Goal: Information Seeking & Learning: Find contact information

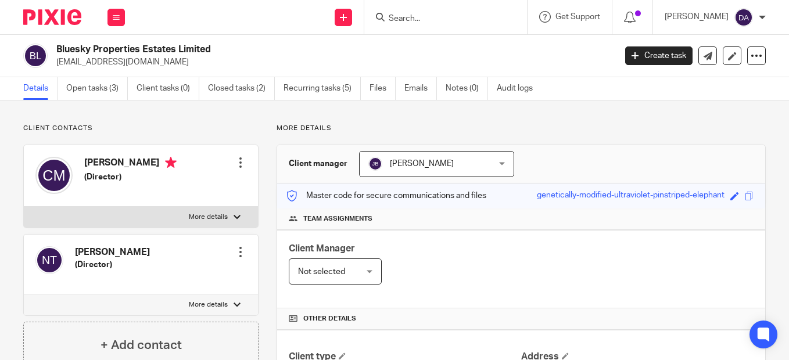
scroll to position [906, 0]
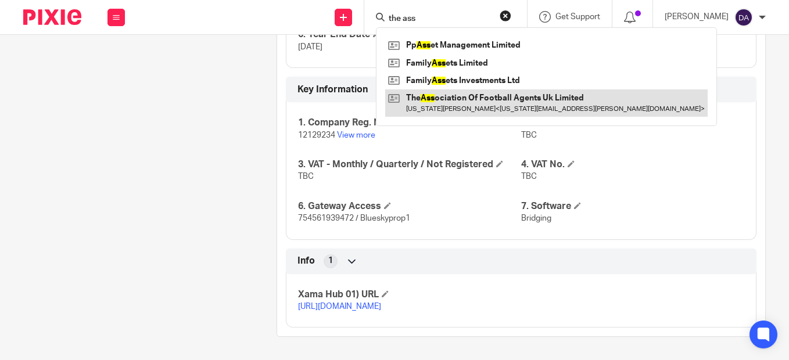
type input "the ass"
click at [464, 98] on link at bounding box center [546, 102] width 322 height 27
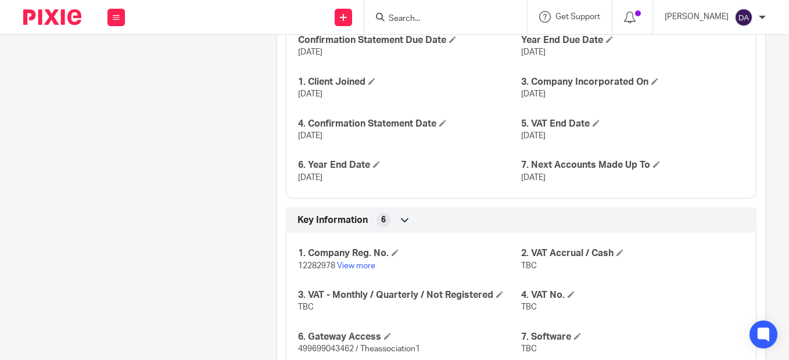
scroll to position [871, 0]
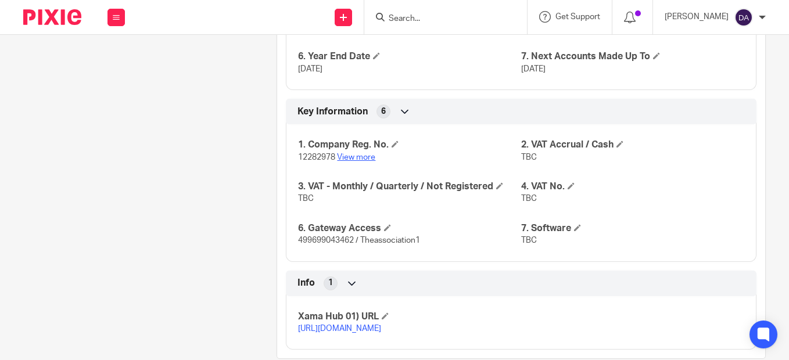
click at [356, 158] on link "View more" at bounding box center [356, 157] width 38 height 8
click at [401, 16] on div at bounding box center [443, 17] width 135 height 15
click at [401, 16] on input "Search" at bounding box center [439, 19] width 105 height 10
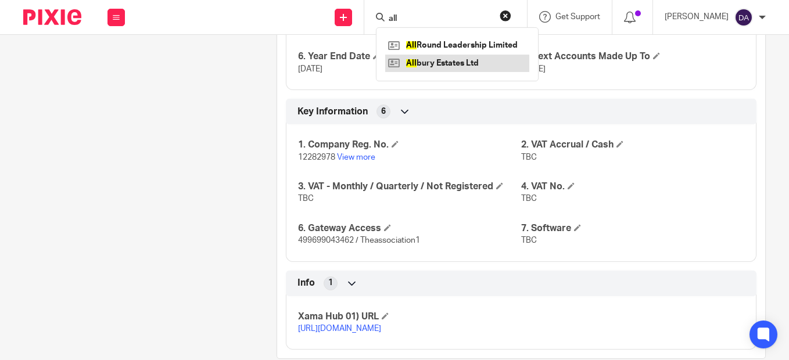
type input "all"
click at [454, 67] on link at bounding box center [457, 63] width 144 height 17
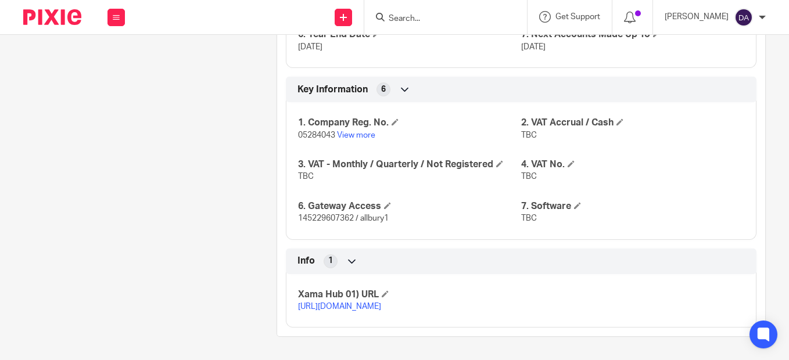
scroll to position [906, 0]
click at [336, 303] on link "https://platform.xamatech.com/portal/crm/clients/b1b9a350-309c-11f0-bfb7-6bd68c…" at bounding box center [339, 307] width 83 height 8
click at [344, 131] on link "View more" at bounding box center [356, 135] width 38 height 8
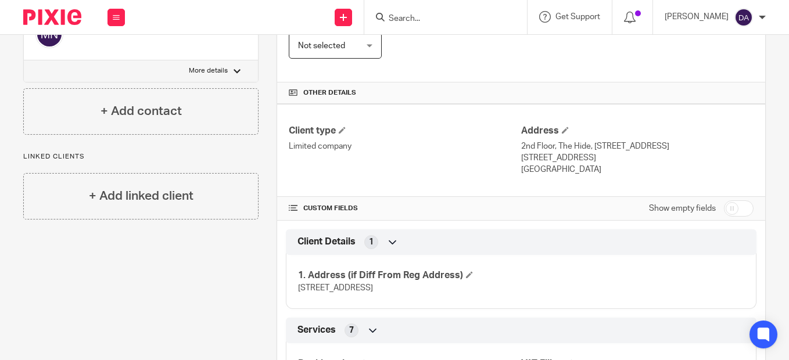
scroll to position [0, 0]
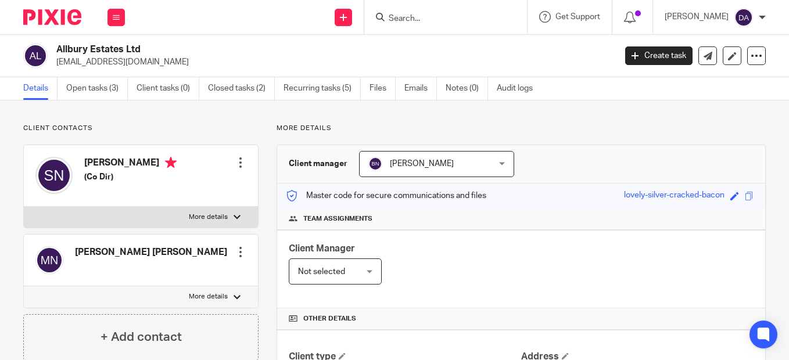
click at [436, 16] on input "Search" at bounding box center [439, 19] width 105 height 10
type input "regen"
click at [466, 42] on link at bounding box center [457, 45] width 144 height 17
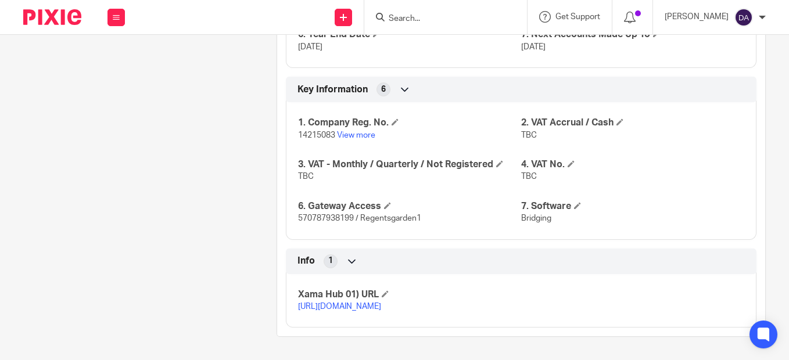
scroll to position [906, 0]
click at [363, 131] on link "View more" at bounding box center [356, 135] width 38 height 8
click at [415, 13] on form at bounding box center [449, 17] width 124 height 15
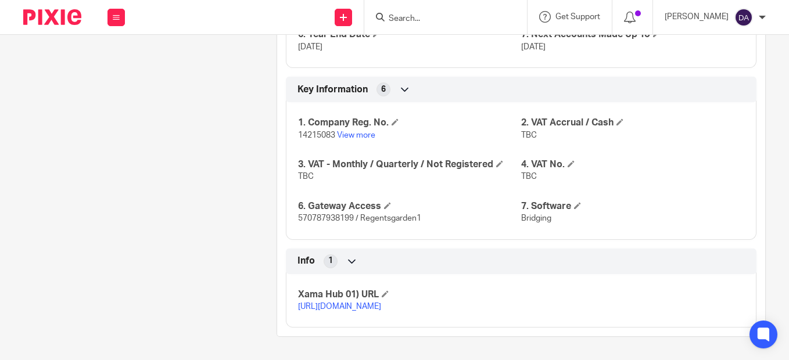
click at [427, 17] on input "Search" at bounding box center [439, 19] width 105 height 10
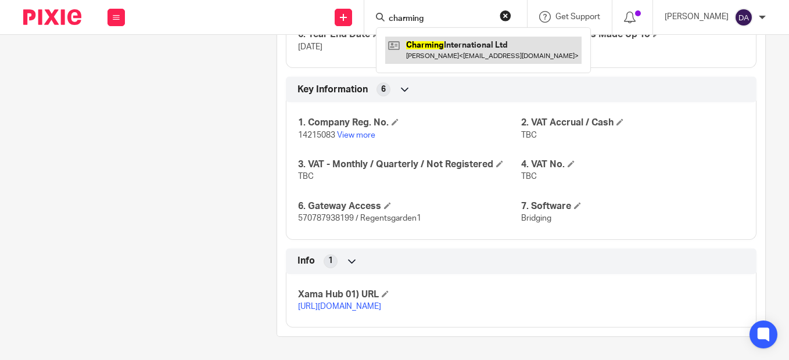
type input "charming"
click at [474, 49] on link at bounding box center [483, 50] width 196 height 27
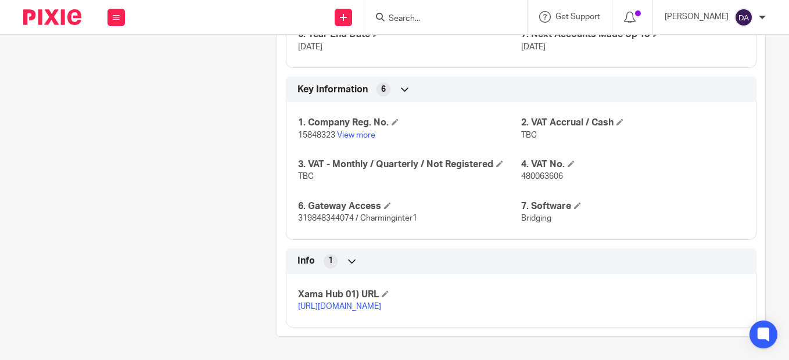
scroll to position [906, 0]
click at [365, 131] on link "View more" at bounding box center [356, 135] width 38 height 8
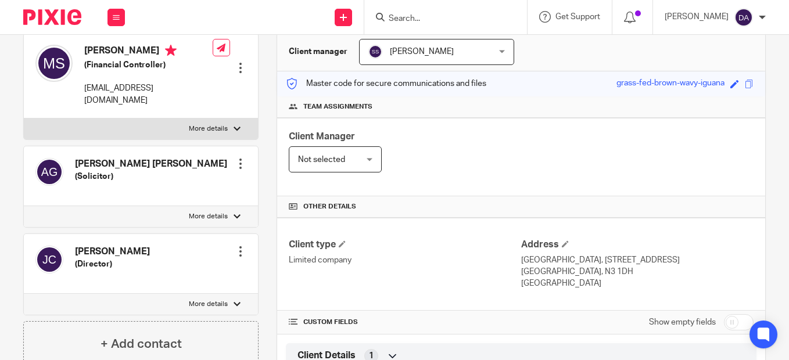
scroll to position [116, 0]
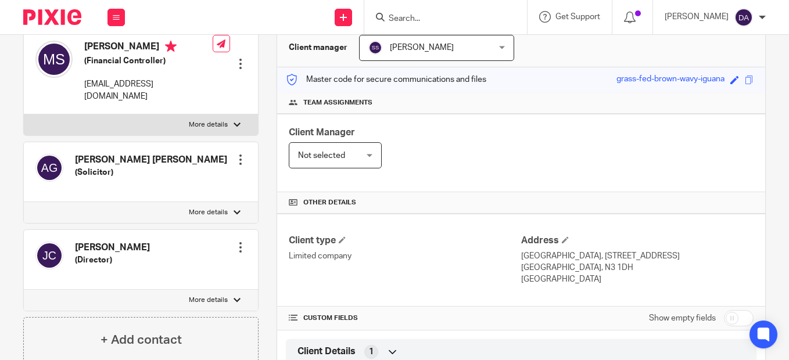
click at [221, 208] on p "More details" at bounding box center [208, 212] width 39 height 9
click at [24, 202] on input "More details" at bounding box center [23, 202] width 1 height 1
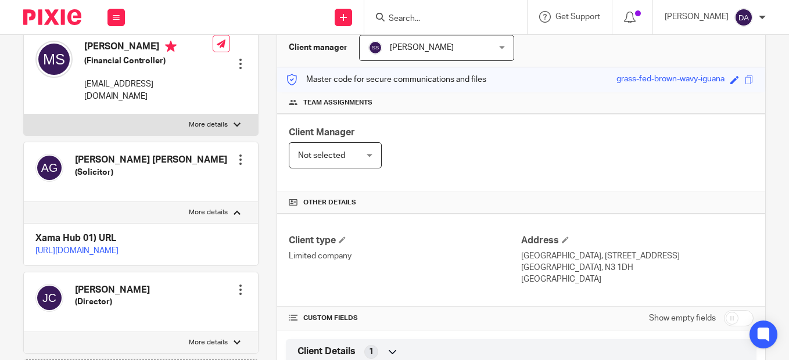
click at [221, 208] on p "More details" at bounding box center [208, 212] width 39 height 9
click at [24, 202] on input "More details" at bounding box center [23, 202] width 1 height 1
checkbox input "false"
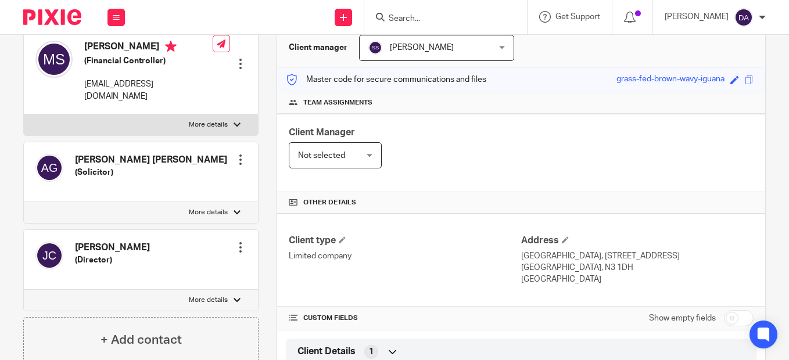
click at [418, 16] on input "Search" at bounding box center [439, 19] width 105 height 10
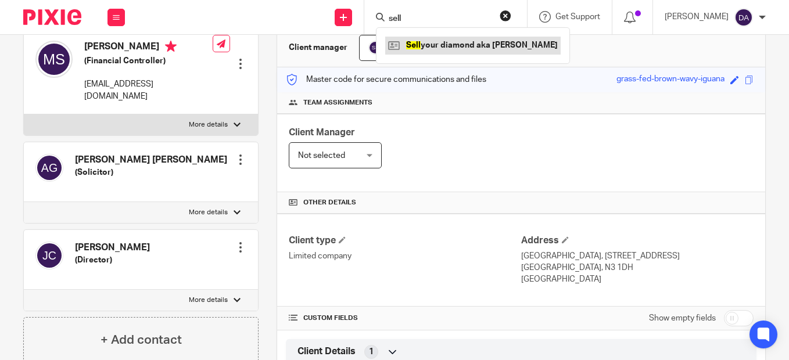
type input "sell"
click at [460, 45] on link at bounding box center [472, 45] width 175 height 17
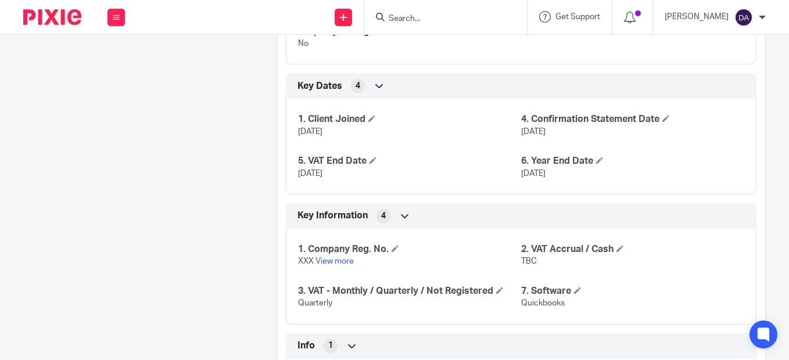
scroll to position [639, 0]
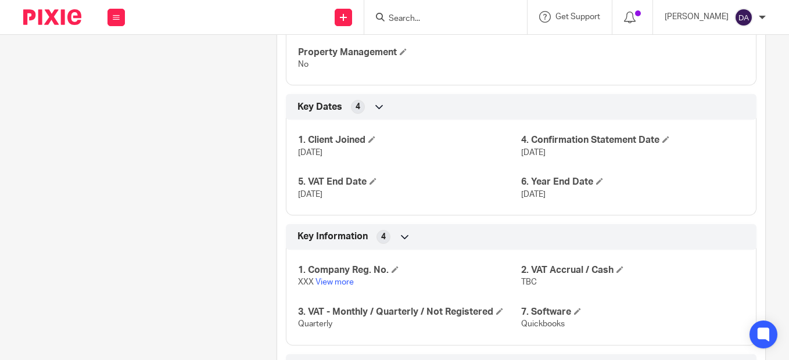
click at [414, 17] on input "Search" at bounding box center [439, 19] width 105 height 10
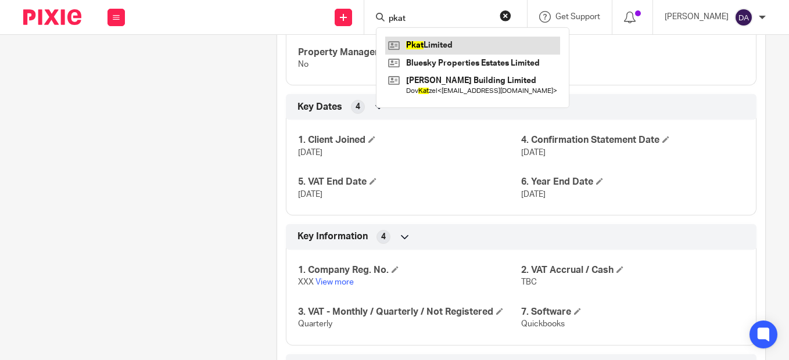
type input "pkat"
click at [431, 49] on link at bounding box center [472, 45] width 175 height 17
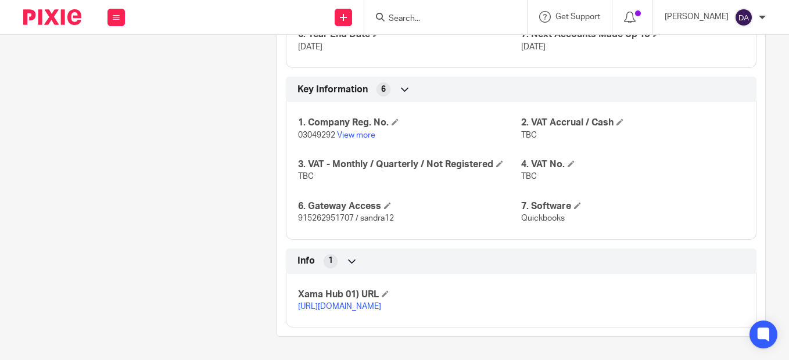
scroll to position [906, 0]
click at [353, 131] on link "View more" at bounding box center [356, 135] width 38 height 8
click at [423, 19] on input "Search" at bounding box center [439, 19] width 105 height 10
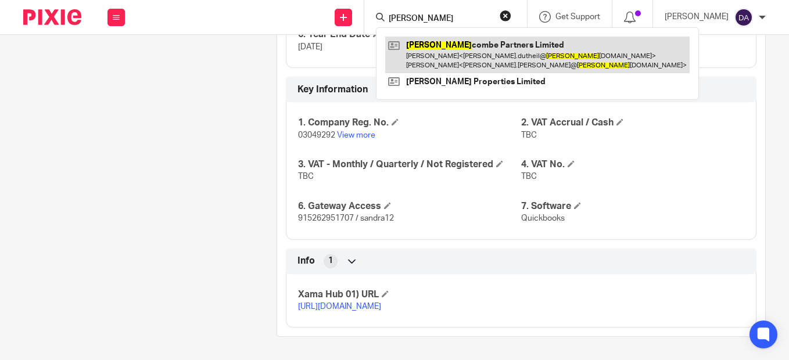
type input "Mel"
click at [446, 52] on link at bounding box center [537, 55] width 304 height 36
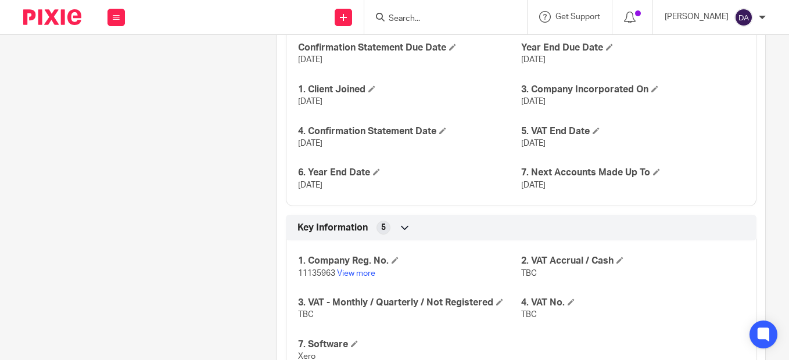
scroll to position [813, 0]
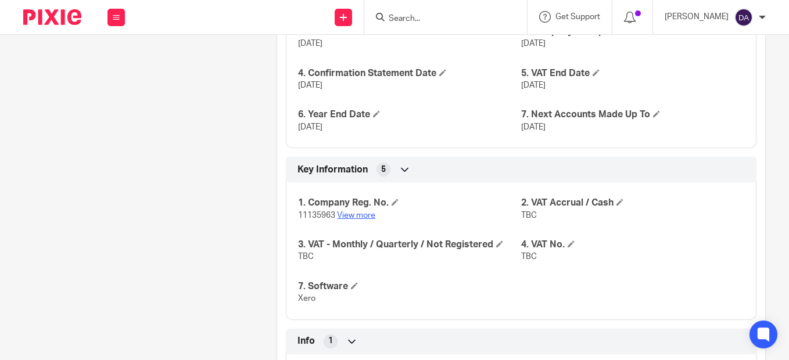
click at [367, 213] on link "View more" at bounding box center [356, 215] width 38 height 8
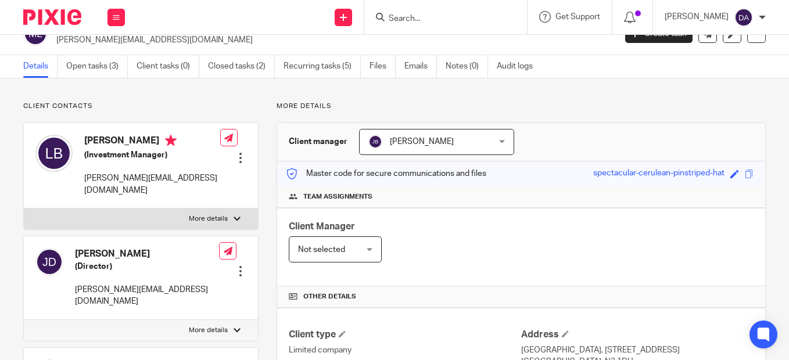
scroll to position [0, 0]
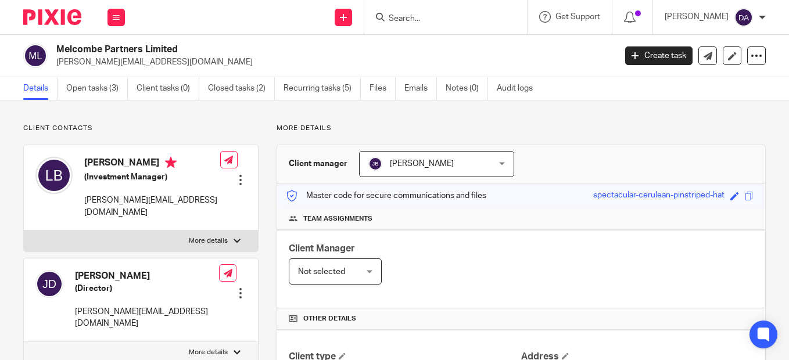
drag, startPoint x: 217, startPoint y: 62, endPoint x: 53, endPoint y: 62, distance: 164.4
click at [53, 62] on div "Melcombe Partners Limited [PERSON_NAME][EMAIL_ADDRESS][DOMAIN_NAME]" at bounding box center [315, 56] width 584 height 24
copy p "[PERSON_NAME][EMAIL_ADDRESS][DOMAIN_NAME]"
drag, startPoint x: 156, startPoint y: 166, endPoint x: 85, endPoint y: 166, distance: 70.9
click at [85, 166] on h4 "[PERSON_NAME]" at bounding box center [152, 164] width 136 height 15
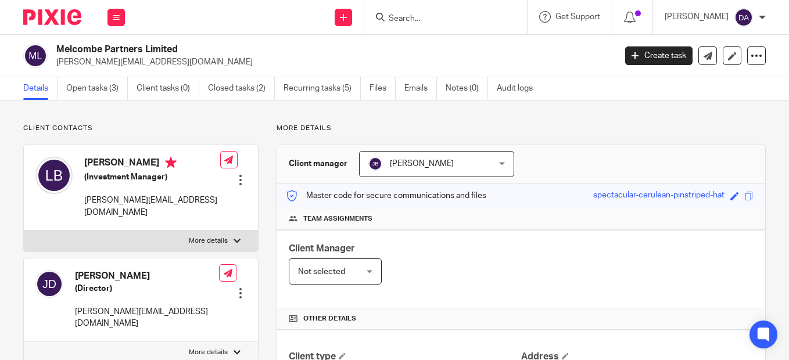
copy h4 "[PERSON_NAME]"
click at [450, 25] on div at bounding box center [445, 17] width 163 height 34
click at [435, 14] on input "Search" at bounding box center [439, 19] width 105 height 10
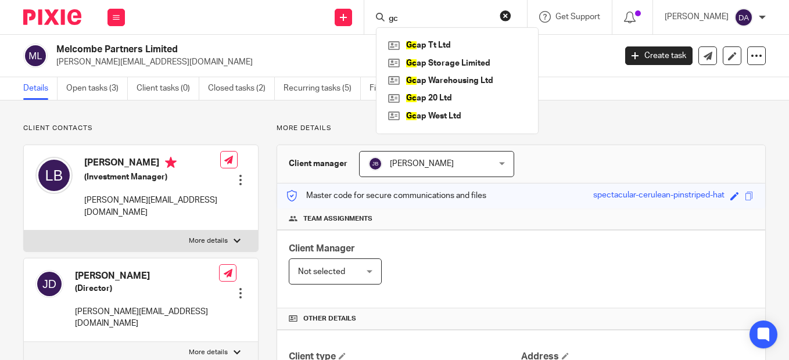
type input "g"
